Goal: Transaction & Acquisition: Purchase product/service

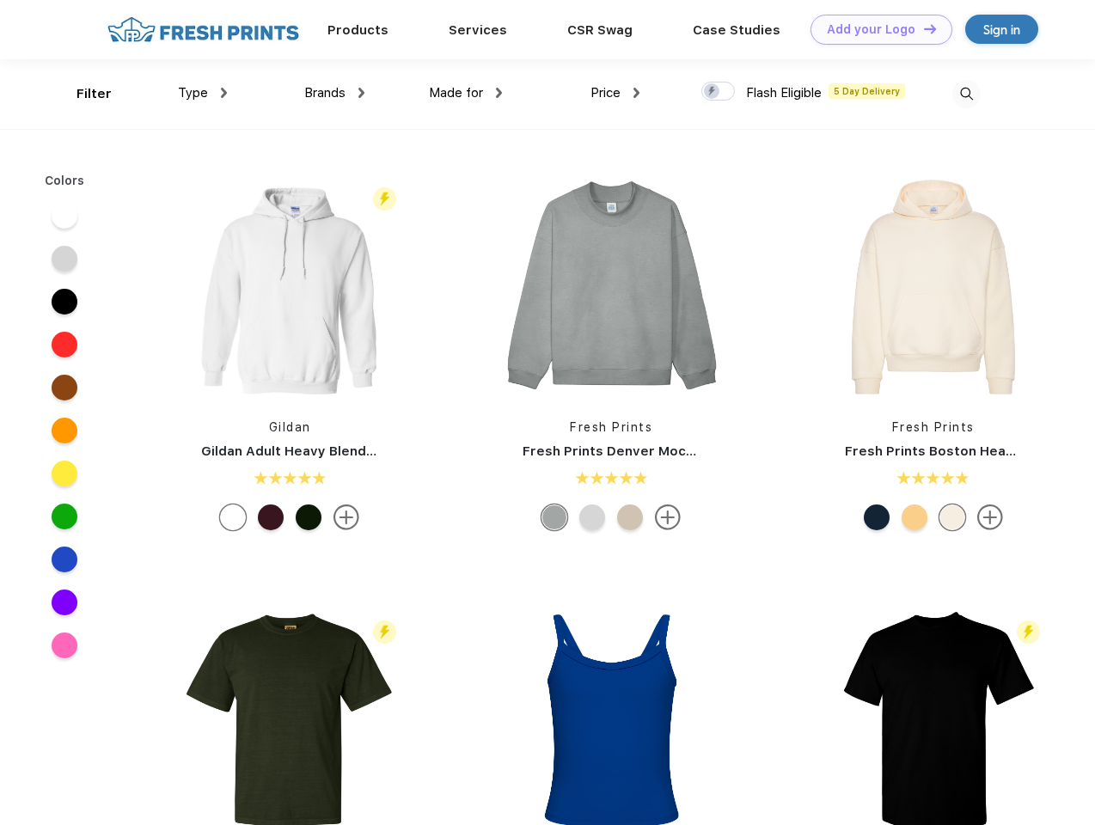
click at [875, 29] on link "Add your Logo Design Tool" at bounding box center [882, 30] width 142 height 30
click at [0, 0] on div "Design Tool" at bounding box center [0, 0] width 0 height 0
click at [922, 28] on link "Add your Logo Design Tool" at bounding box center [882, 30] width 142 height 30
click at [83, 94] on div "Filter" at bounding box center [94, 94] width 35 height 20
click at [203, 93] on span "Type" at bounding box center [193, 92] width 30 height 15
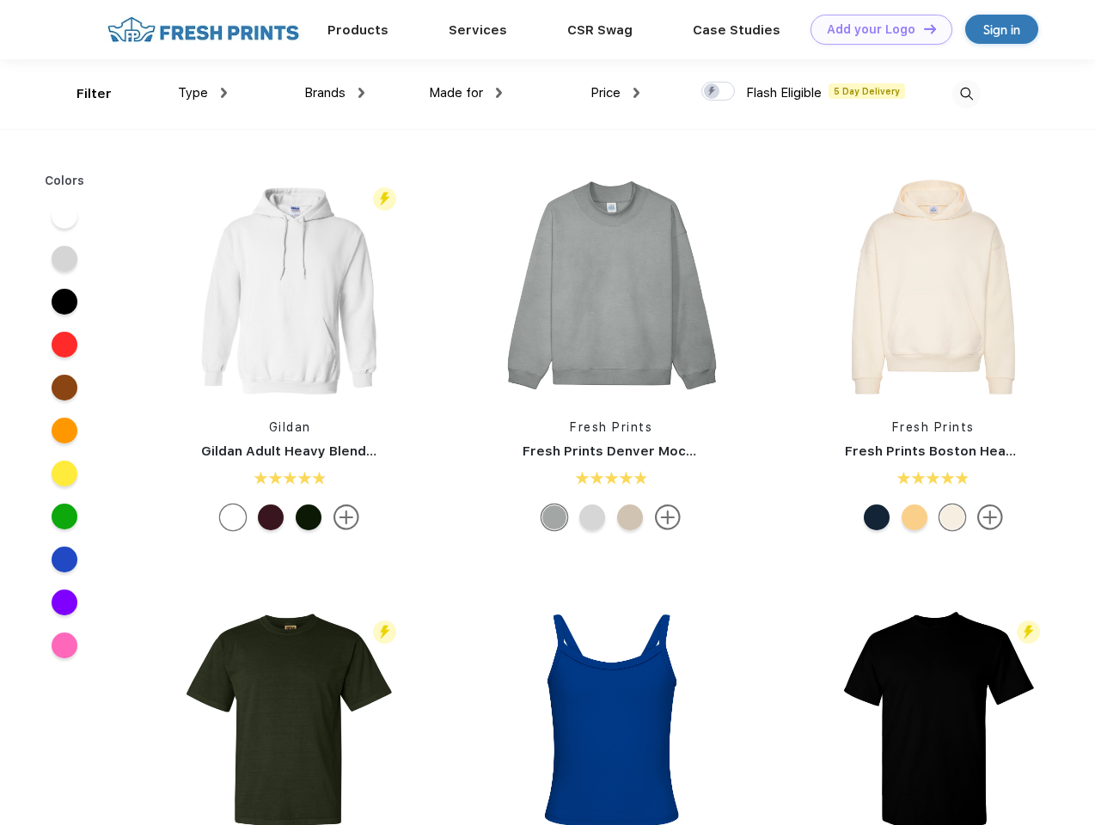
click at [334, 93] on span "Brands" at bounding box center [324, 92] width 41 height 15
click at [466, 93] on span "Made for" at bounding box center [456, 92] width 54 height 15
click at [616, 93] on span "Price" at bounding box center [606, 92] width 30 height 15
